Goal: Task Accomplishment & Management: Use online tool/utility

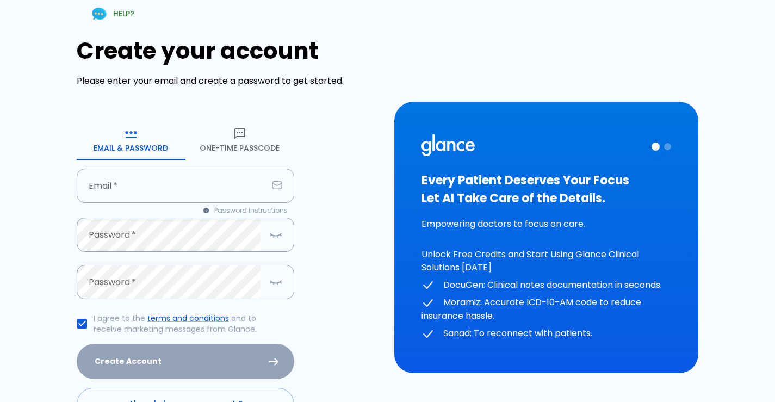
click at [251, 139] on button "One-Time Passcode" at bounding box center [240, 140] width 109 height 39
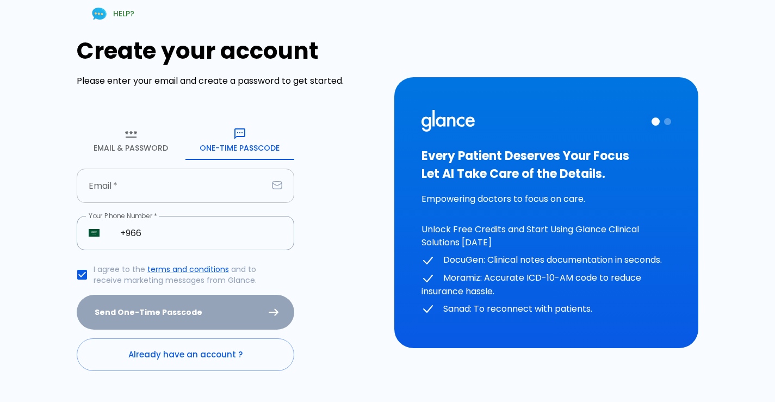
click at [103, 174] on input "text" at bounding box center [172, 186] width 191 height 34
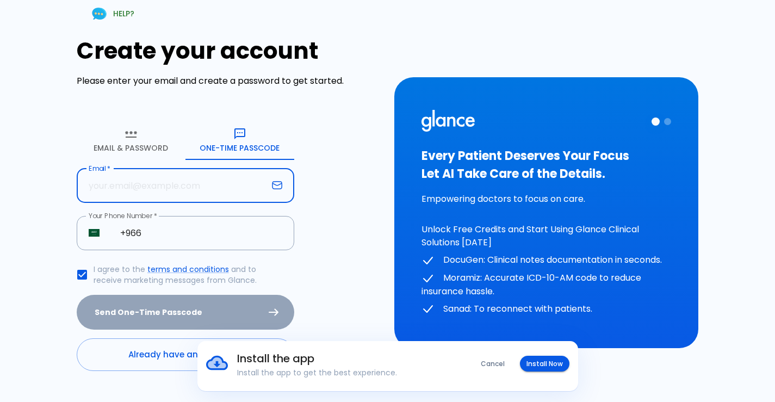
type input "[EMAIL_ADDRESS][DOMAIN_NAME]"
click at [165, 235] on input "+966" at bounding box center [201, 233] width 186 height 34
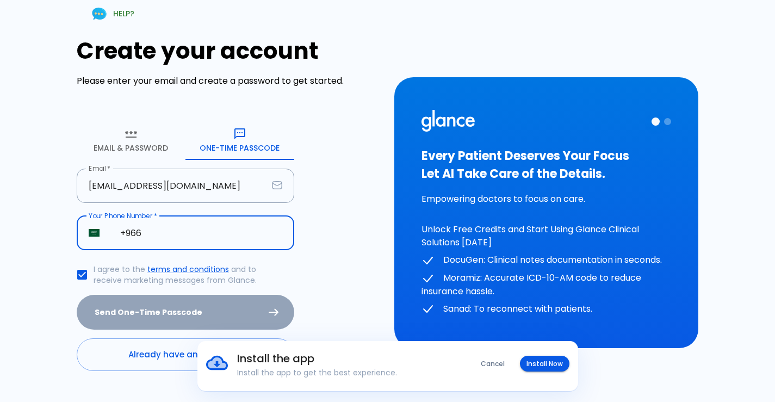
click at [165, 235] on input "+966" at bounding box center [201, 233] width 186 height 34
click at [556, 368] on button "Install Now" at bounding box center [545, 364] width 50 height 16
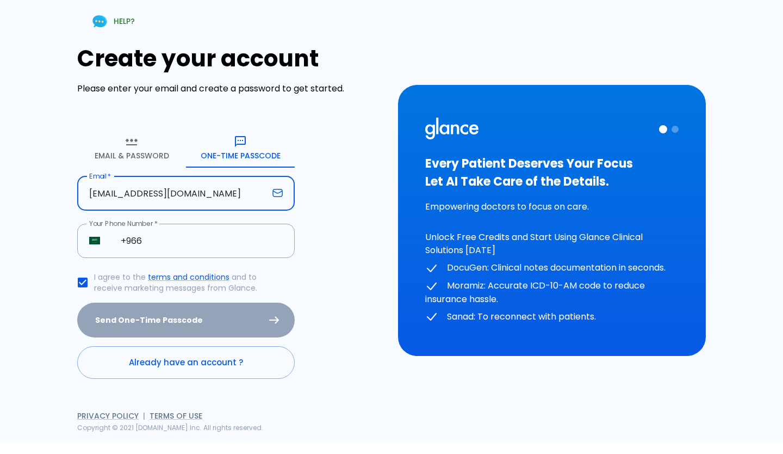
drag, startPoint x: 225, startPoint y: 193, endPoint x: 21, endPoint y: 170, distance: 205.3
click at [21, 170] on div "HELP? Create your account Please enter your email and create a password to get …" at bounding box center [385, 214] width 770 height 454
type input "n"
type input "[EMAIL_ADDRESS][DOMAIN_NAME]"
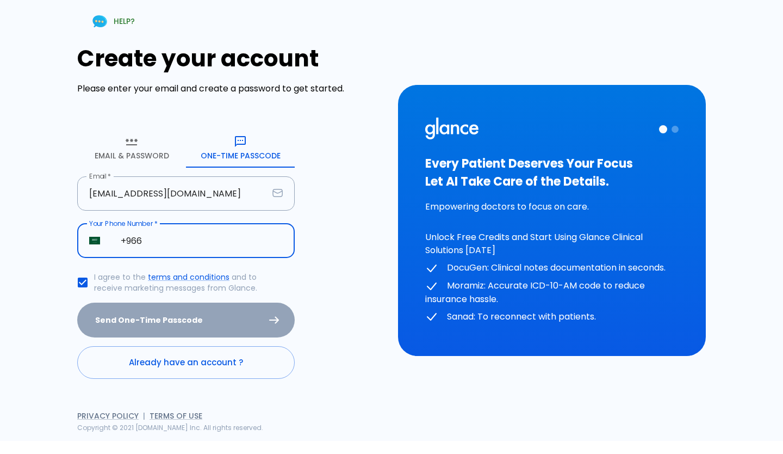
click at [171, 250] on input "+966" at bounding box center [202, 241] width 186 height 34
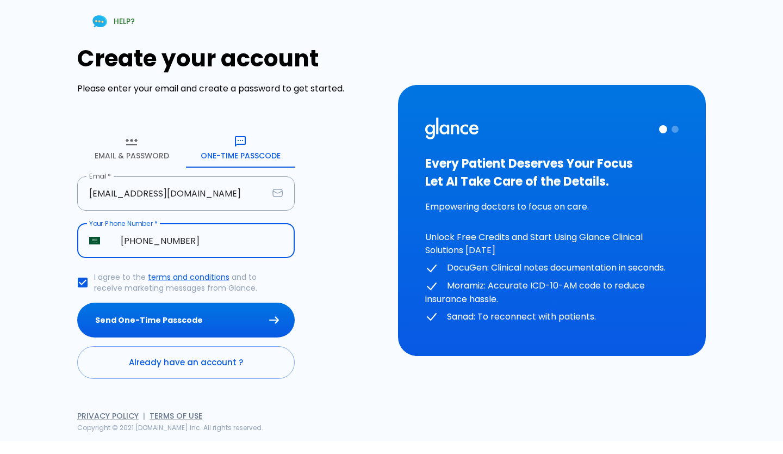
type input "[PHONE_NUMBER]"
click at [77, 302] on button "Send One-Time Passcode" at bounding box center [186, 319] width 218 height 35
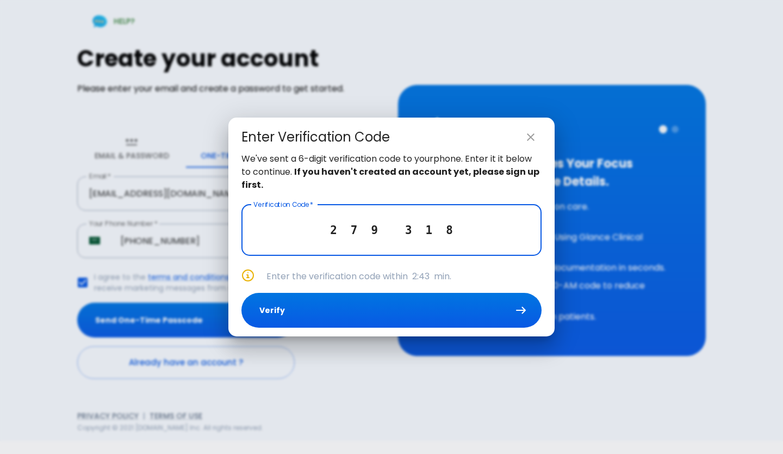
type input "2 7 9 3 1 8"
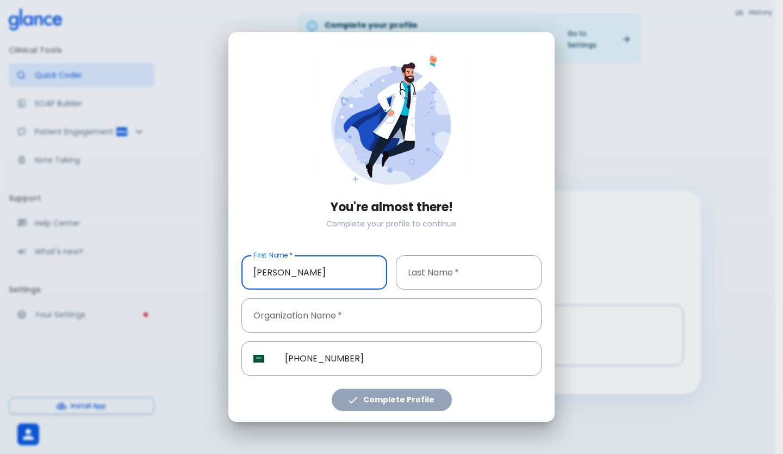
type input "[PERSON_NAME]"
click at [494, 281] on input "text" at bounding box center [469, 272] width 146 height 34
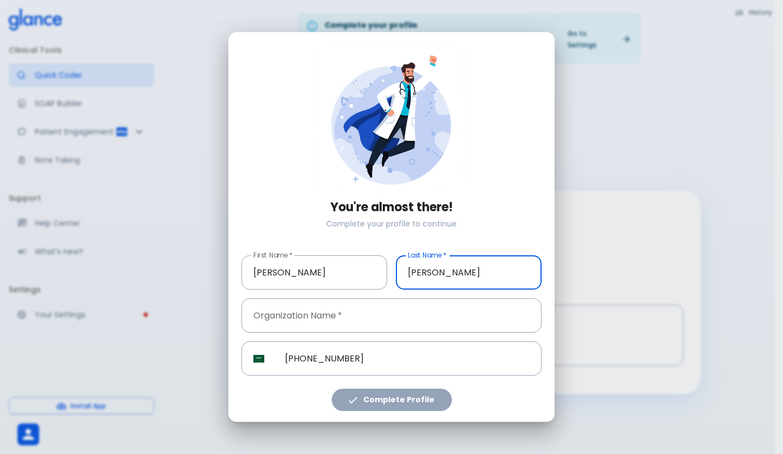
type input "[PERSON_NAME]"
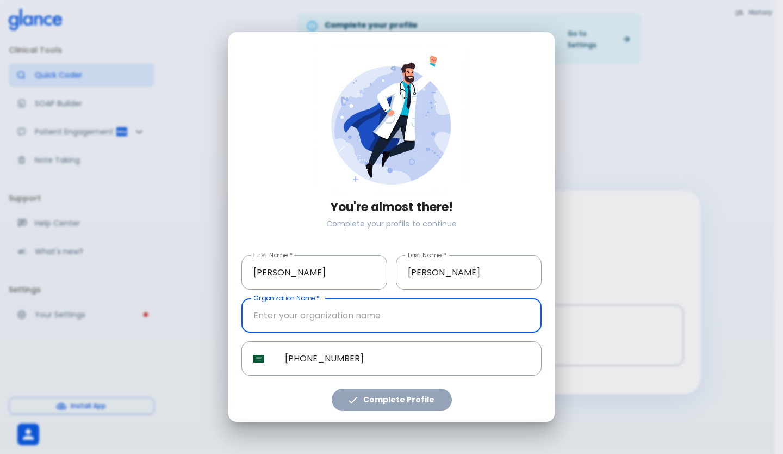
click at [300, 320] on input "text" at bounding box center [392, 315] width 300 height 34
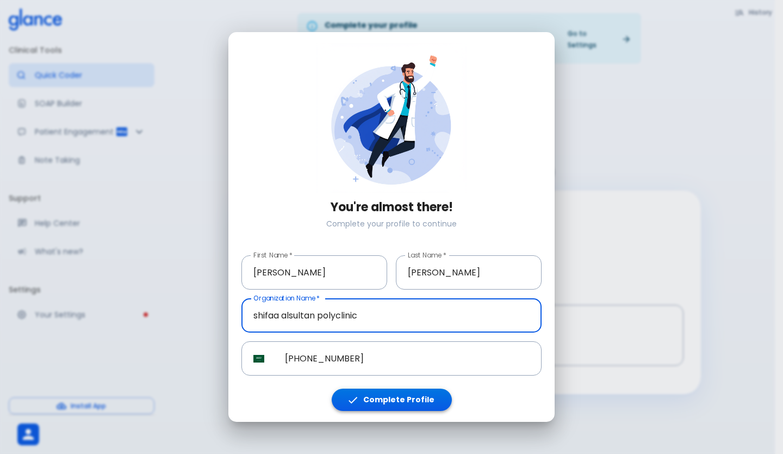
type input "shifaa alsultan polyclinic"
click at [387, 401] on button "Complete Profile" at bounding box center [392, 399] width 120 height 22
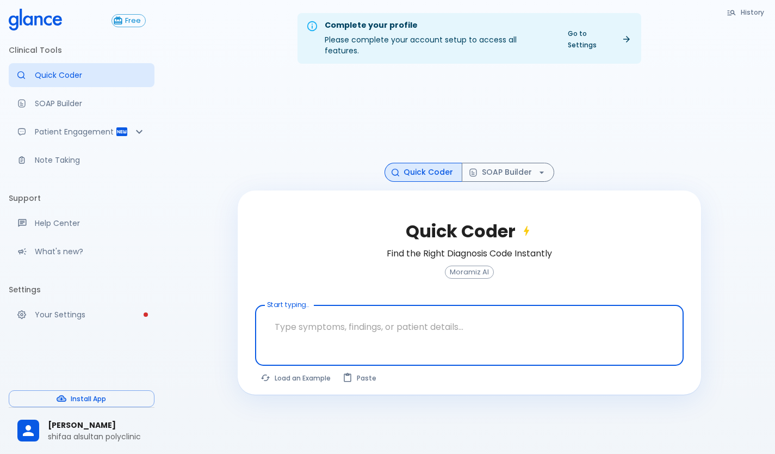
click at [266, 320] on textarea at bounding box center [469, 327] width 413 height 34
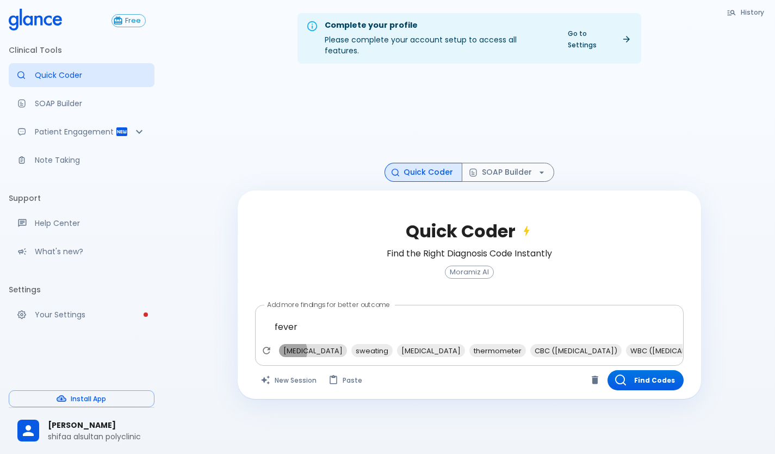
click at [287, 344] on span "[MEDICAL_DATA]" at bounding box center [313, 350] width 68 height 13
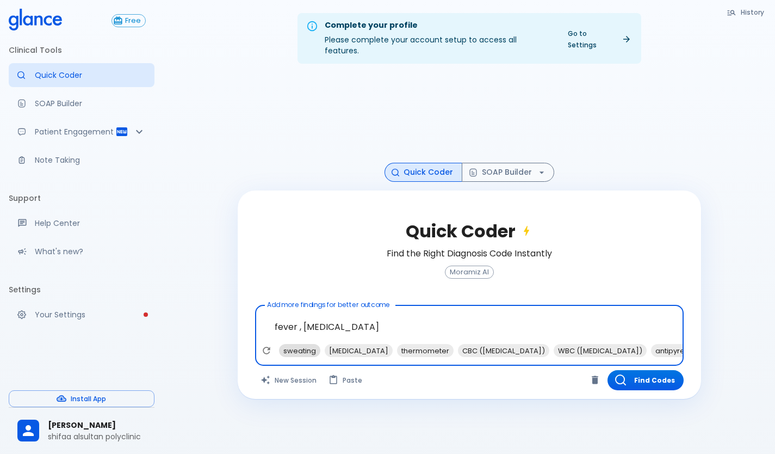
click at [293, 344] on span "sweating" at bounding box center [299, 350] width 41 height 13
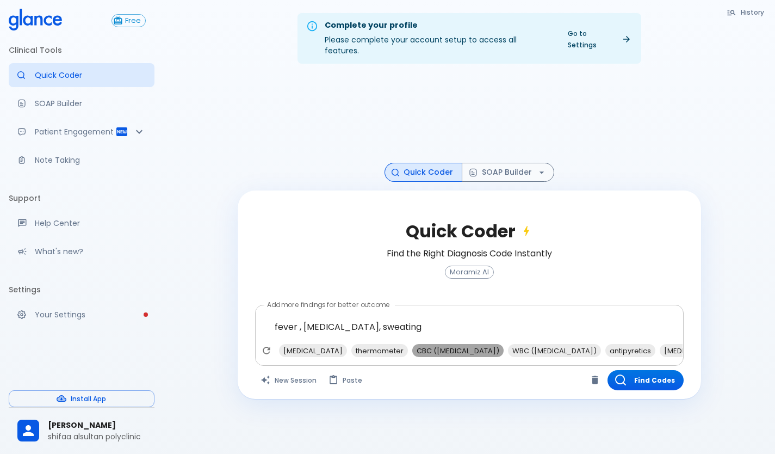
click at [444, 344] on span "CBC ([MEDICAL_DATA])" at bounding box center [457, 350] width 91 height 13
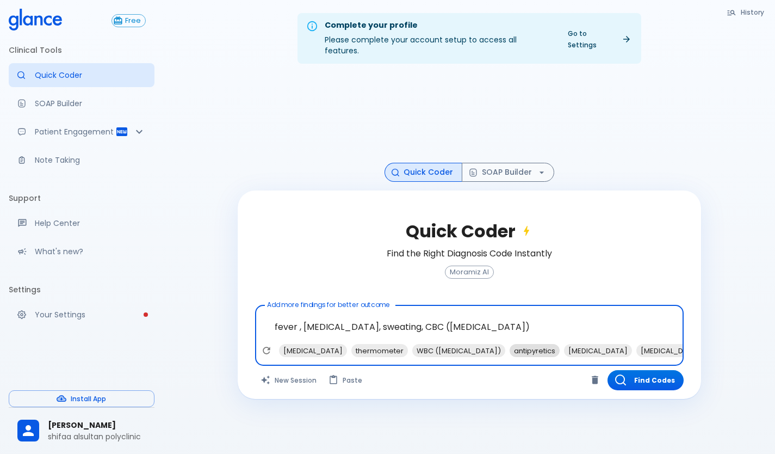
click at [535, 344] on span "antipyretics" at bounding box center [535, 350] width 50 height 13
type textarea "fever , [MEDICAL_DATA], sweating, CBC ([MEDICAL_DATA]), antipyretics"
click at [628, 370] on button "Find Codes" at bounding box center [646, 380] width 76 height 20
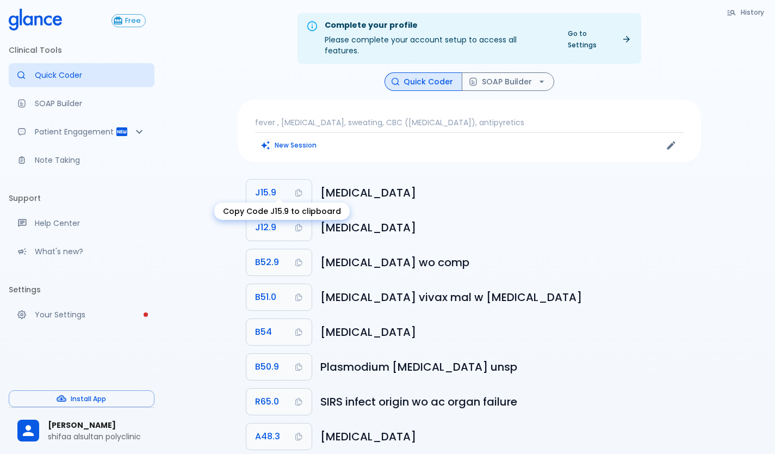
click at [268, 185] on span "J15.9" at bounding box center [265, 192] width 21 height 15
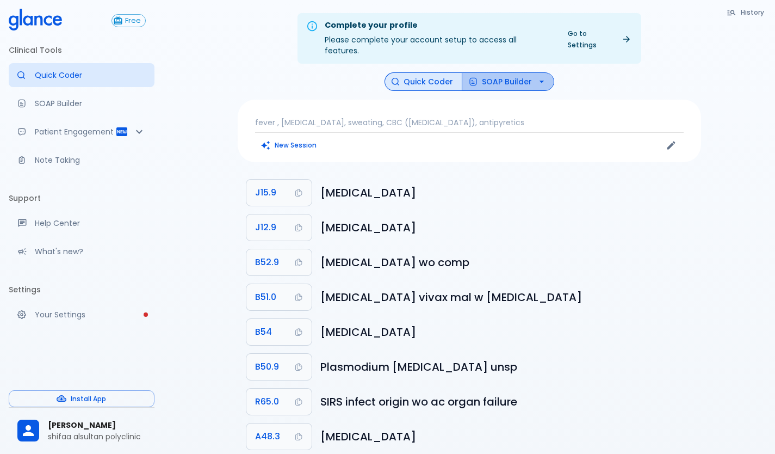
click at [508, 75] on button "SOAP Builder" at bounding box center [508, 81] width 92 height 19
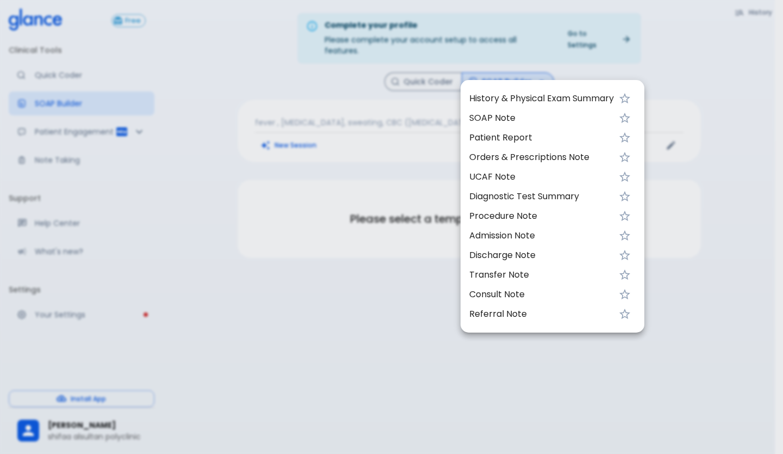
click at [478, 178] on span "UCAF Note" at bounding box center [541, 176] width 145 height 13
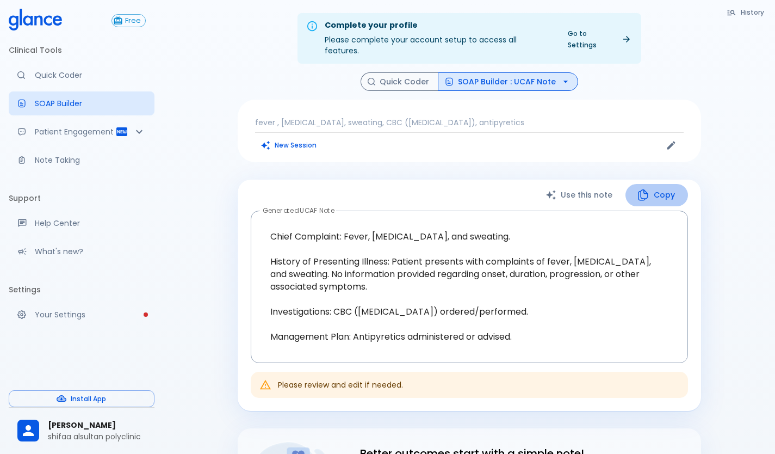
click at [644, 190] on icon "button" at bounding box center [642, 194] width 13 height 13
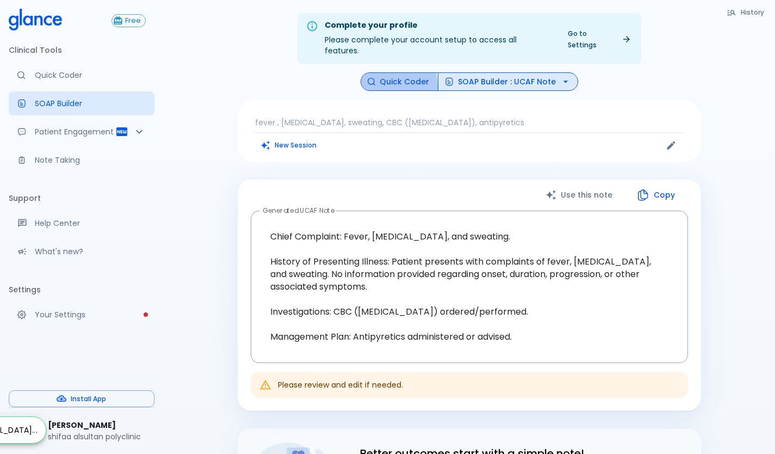
click at [380, 76] on button "Quick Coder" at bounding box center [400, 81] width 78 height 19
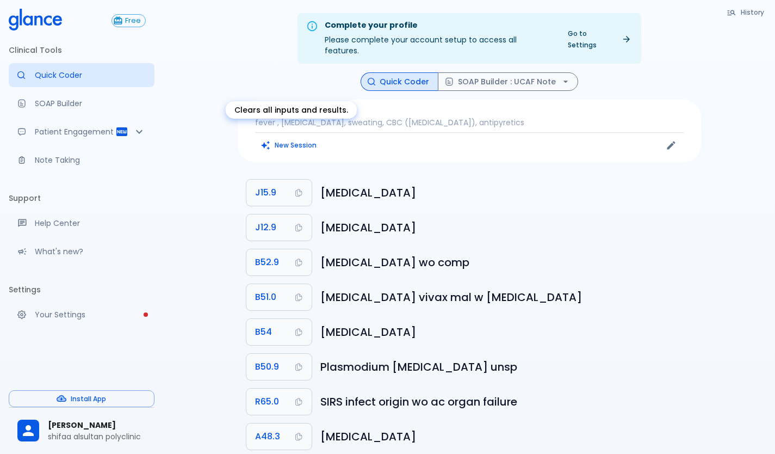
click at [294, 140] on button "New Session" at bounding box center [289, 145] width 68 height 16
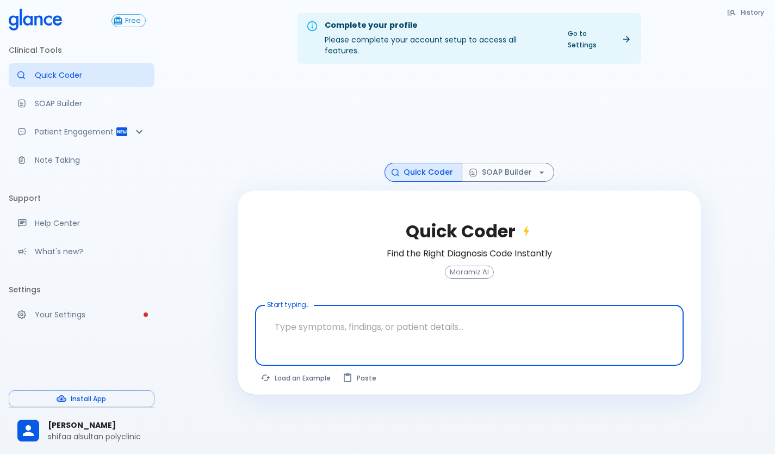
click at [308, 317] on textarea at bounding box center [469, 327] width 413 height 34
